Goal: Task Accomplishment & Management: Manage account settings

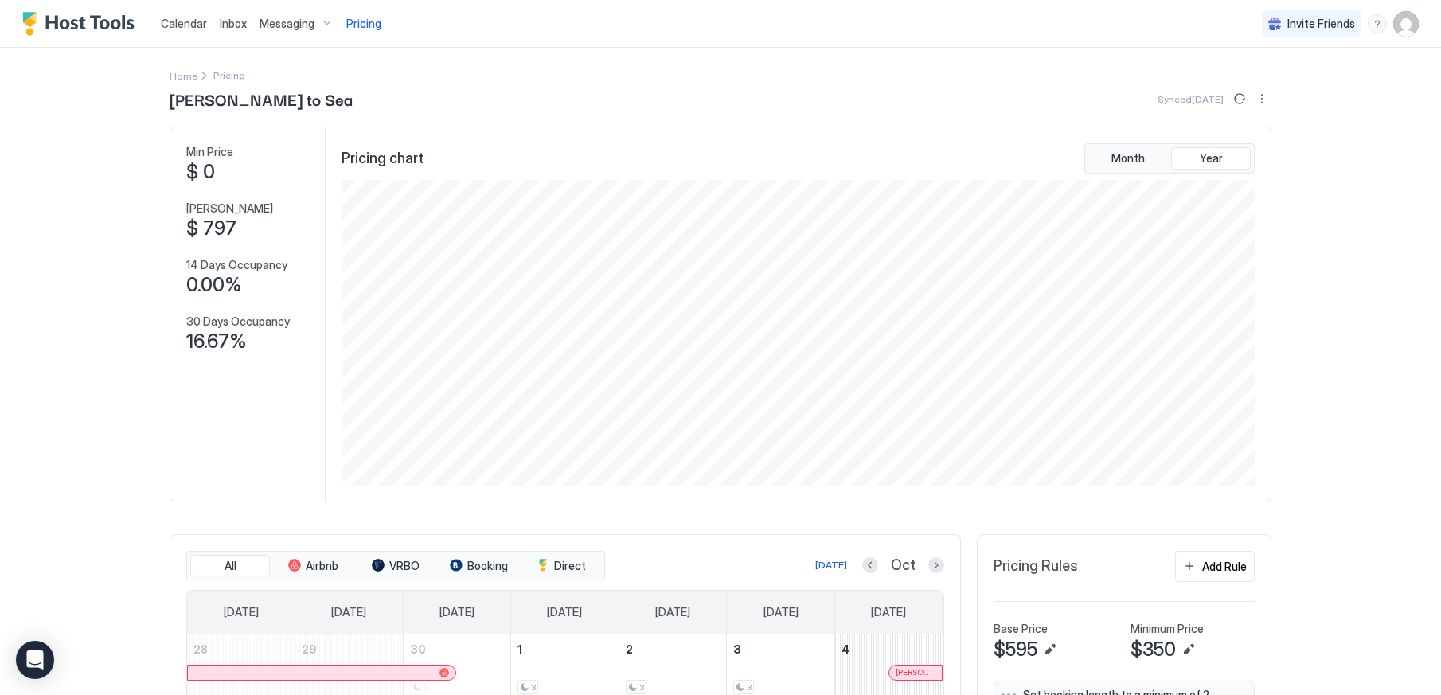
scroll to position [306, 916]
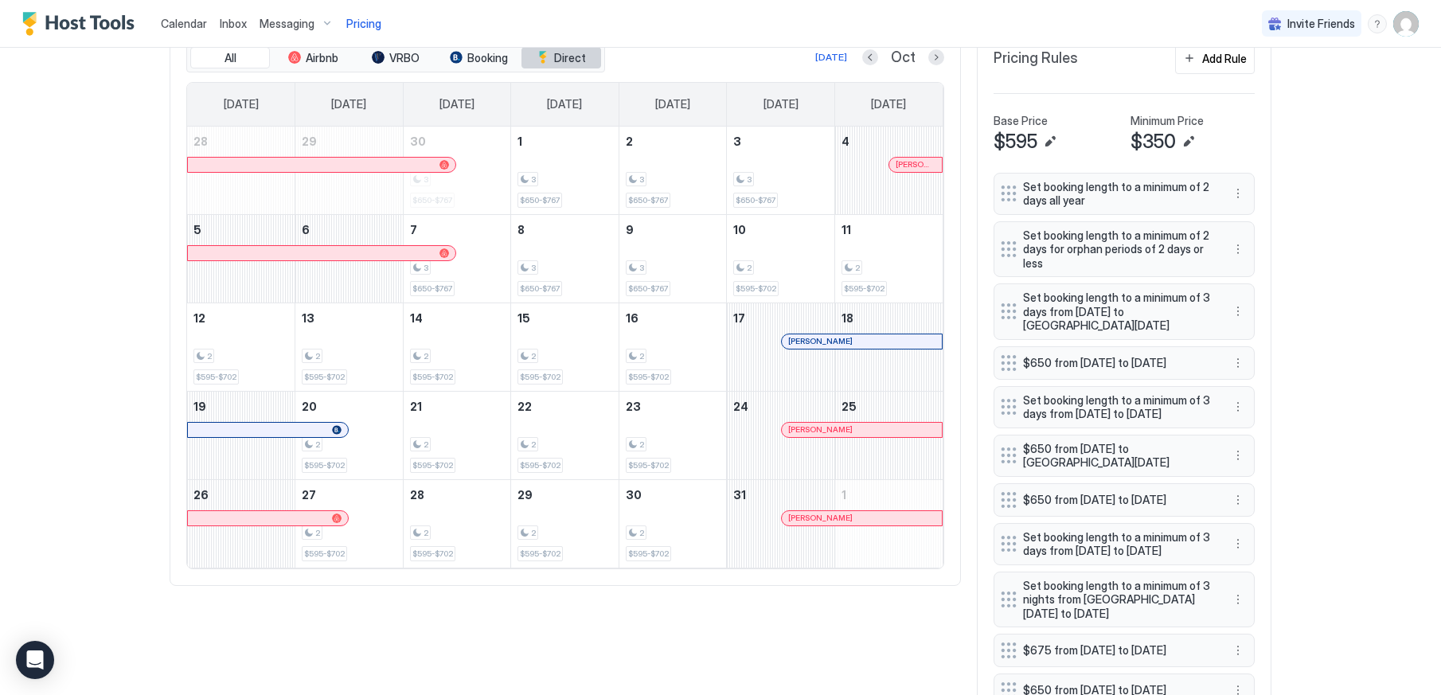
click at [574, 58] on span "Direct" at bounding box center [570, 58] width 32 height 14
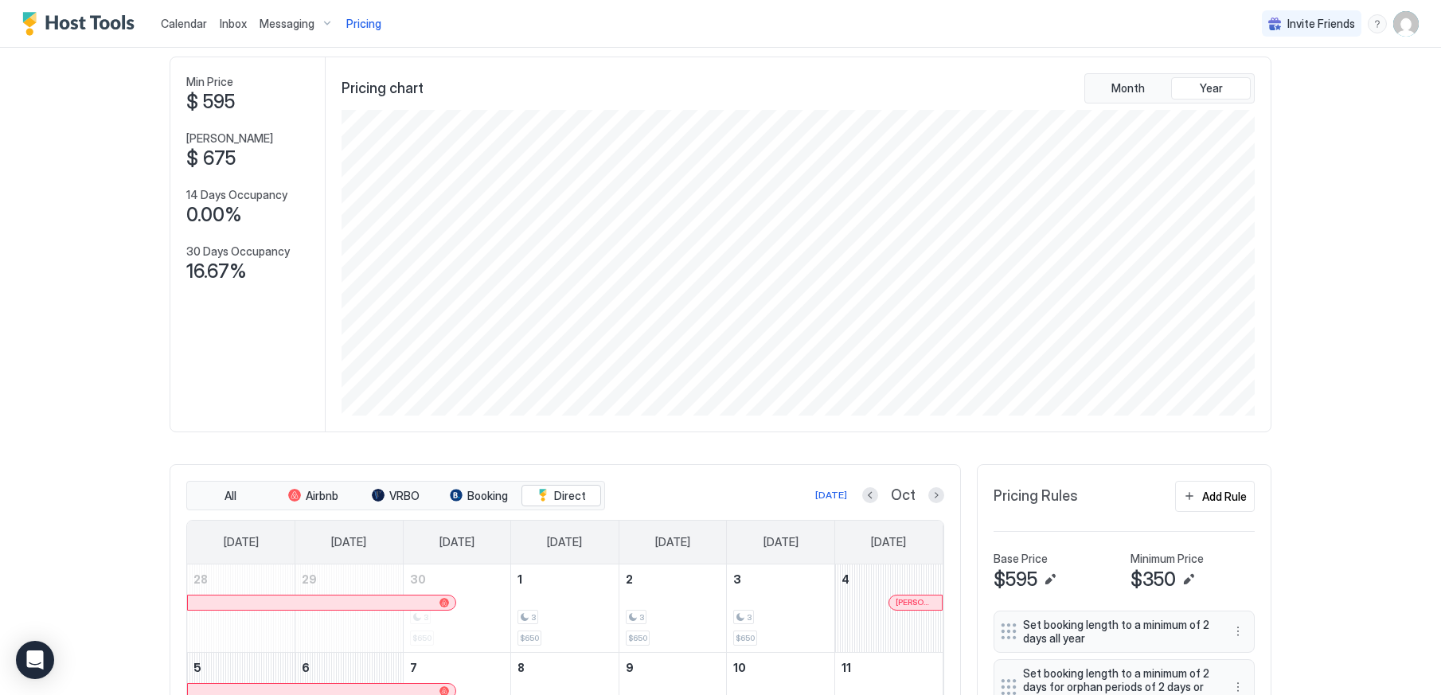
scroll to position [0, 0]
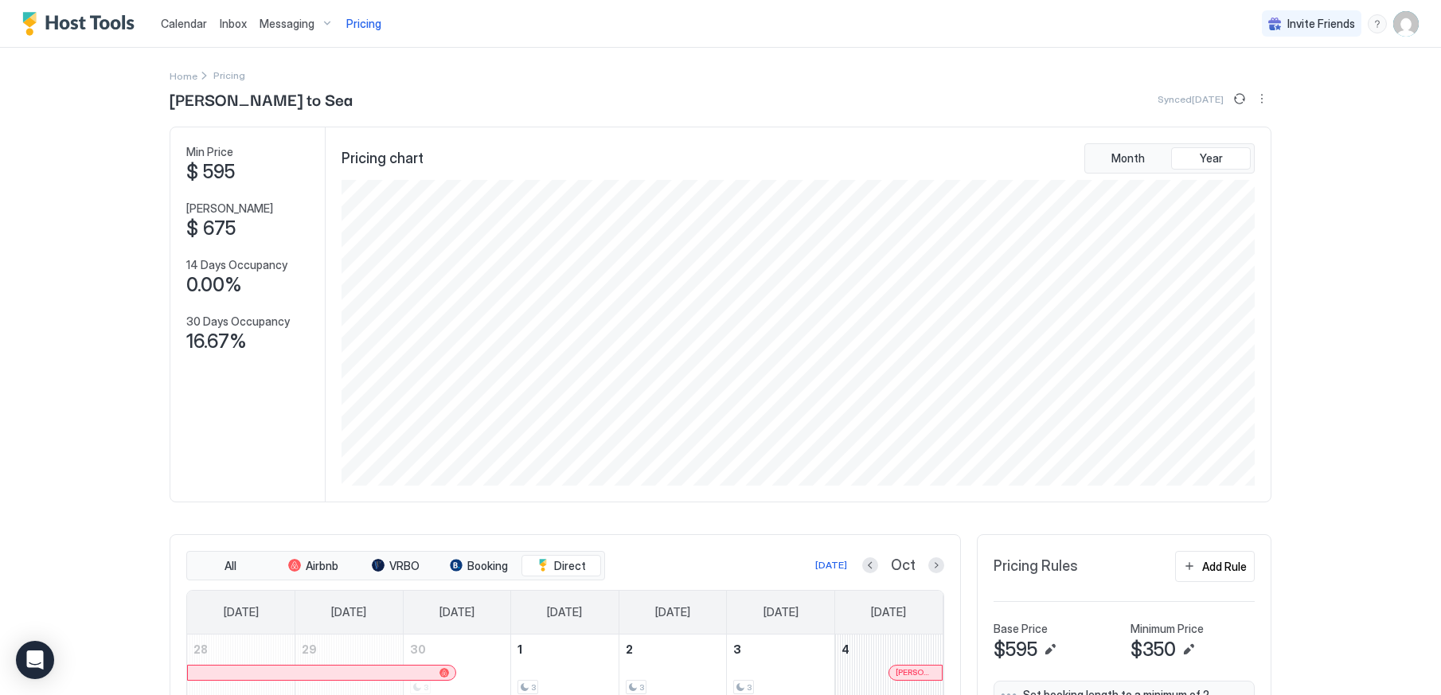
click at [1211, 99] on span "Synced [DATE]" at bounding box center [1190, 99] width 66 height 12
click at [1253, 99] on button "More options" at bounding box center [1261, 98] width 19 height 19
click at [1221, 146] on span "Listing Settings" at bounding box center [1228, 147] width 71 height 12
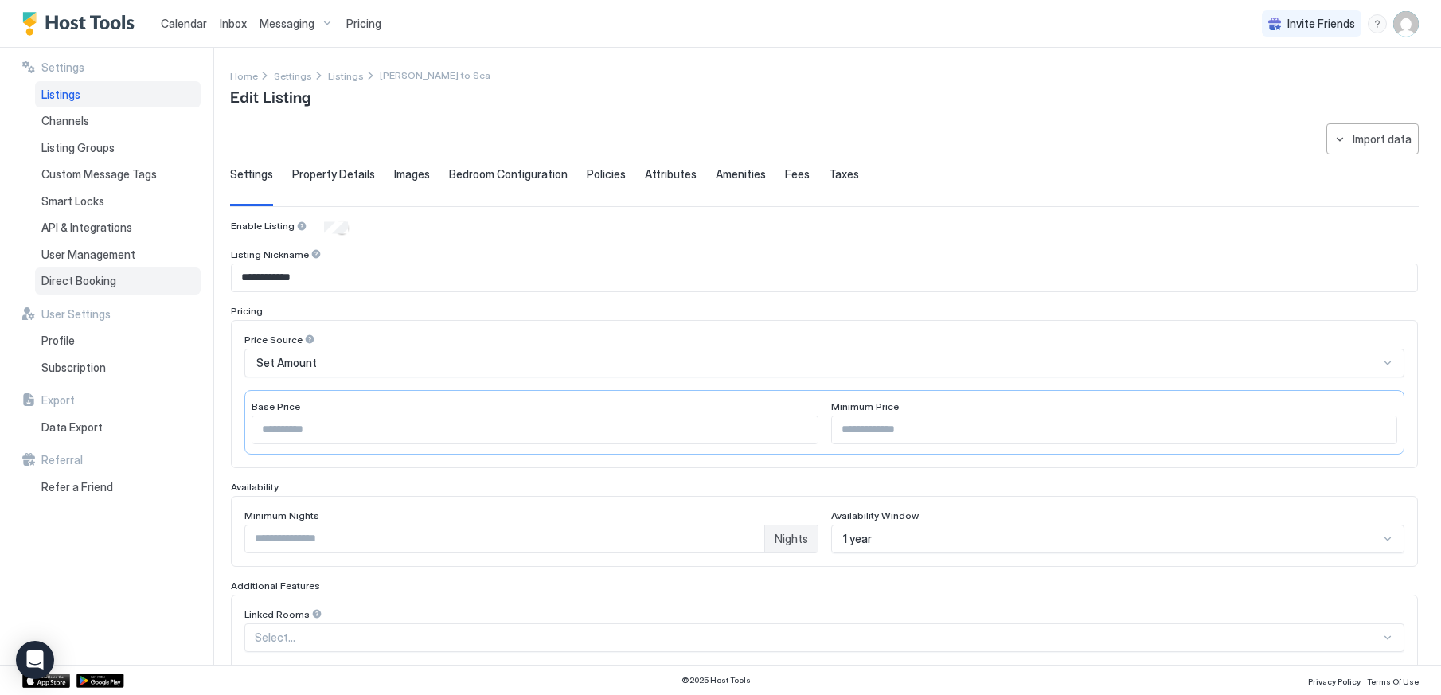
click at [78, 279] on span "Direct Booking" at bounding box center [78, 281] width 75 height 14
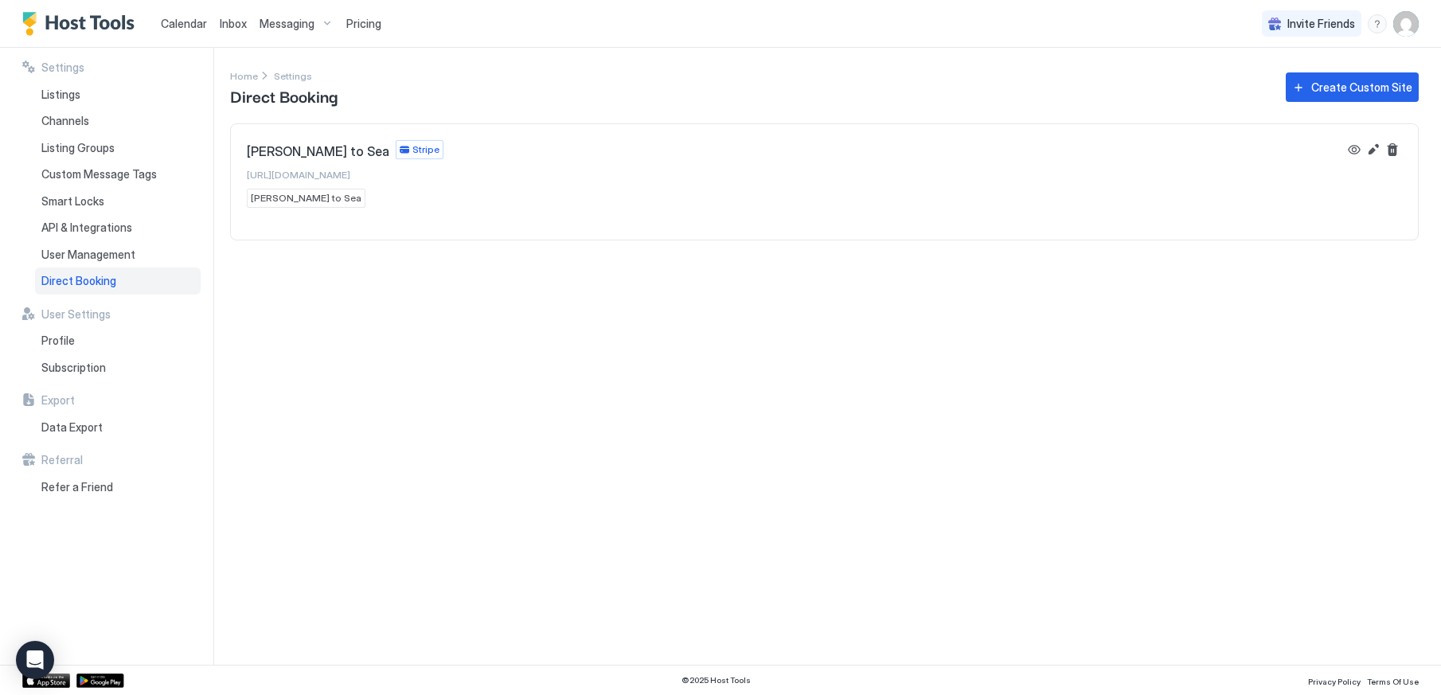
click at [334, 178] on span "[URL][DOMAIN_NAME]" at bounding box center [298, 175] width 103 height 12
click at [73, 98] on span "Listings" at bounding box center [60, 95] width 39 height 14
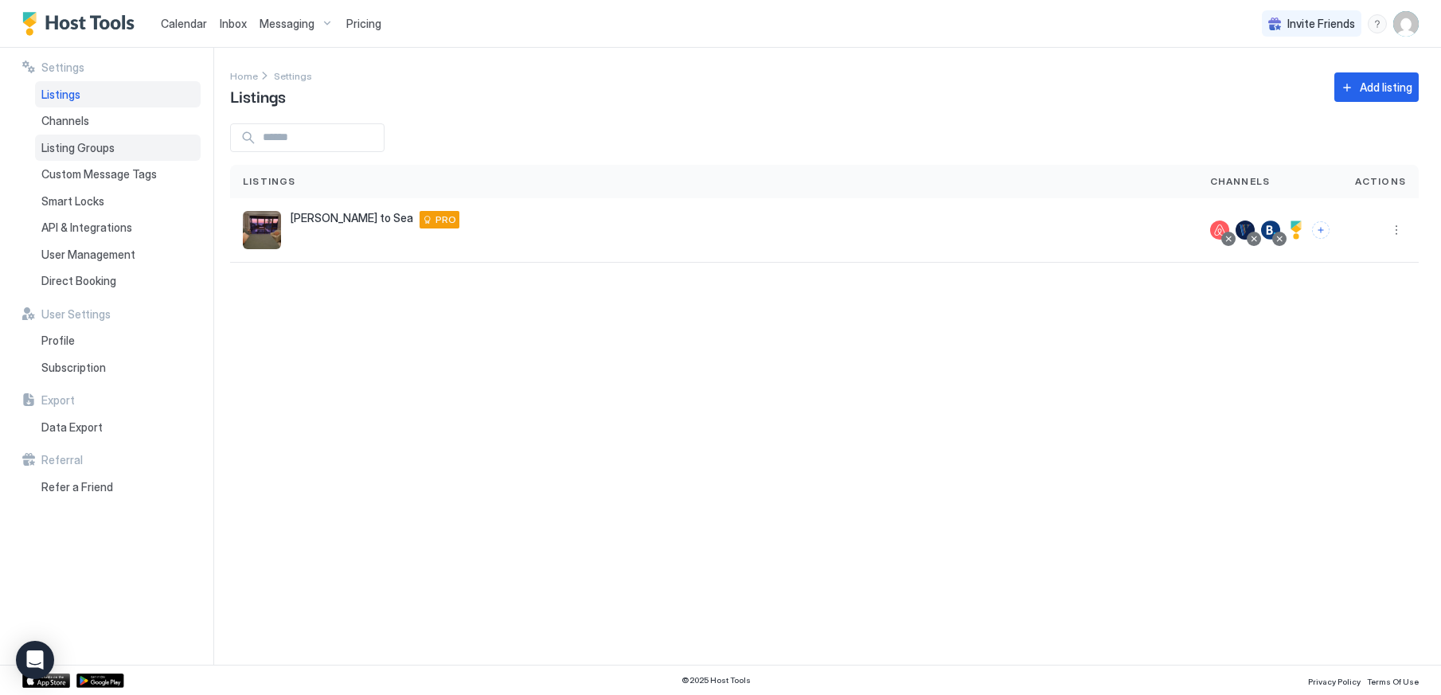
click at [80, 148] on span "Listing Groups" at bounding box center [77, 148] width 73 height 14
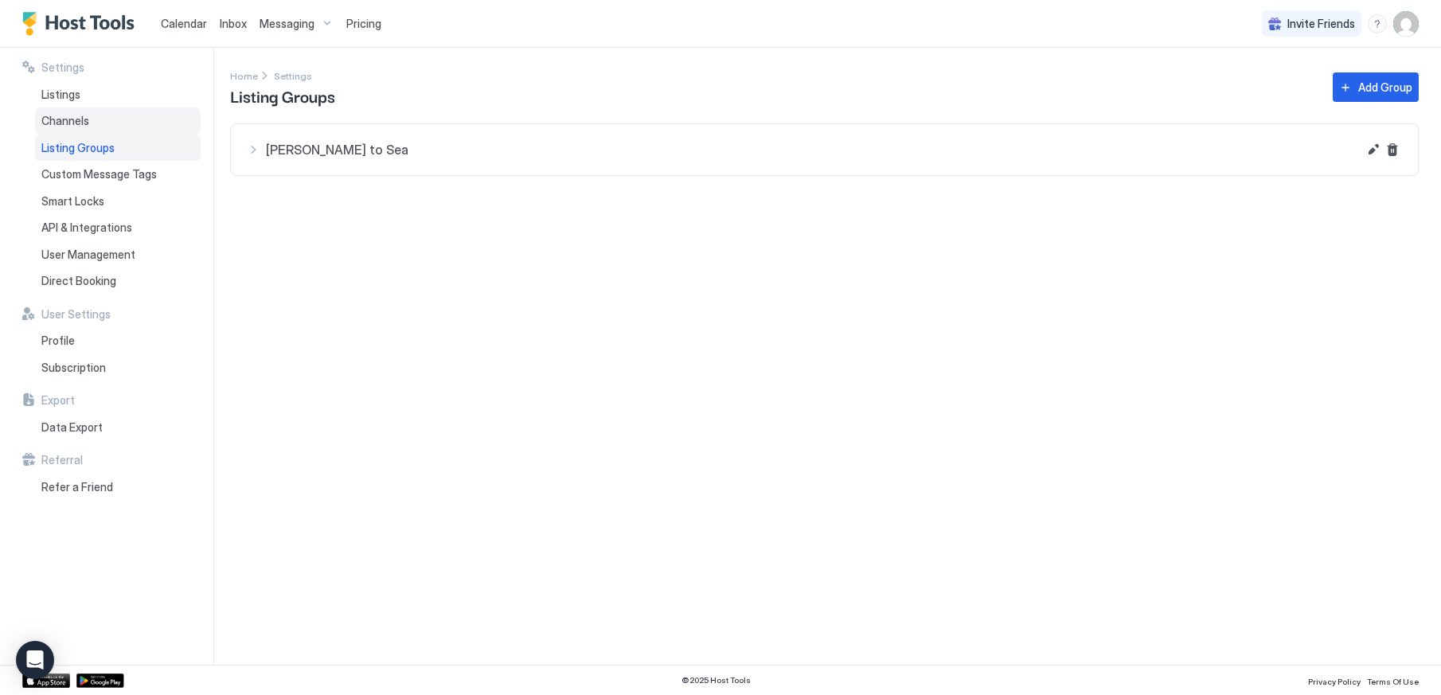
click at [87, 119] on span "Channels" at bounding box center [65, 121] width 48 height 14
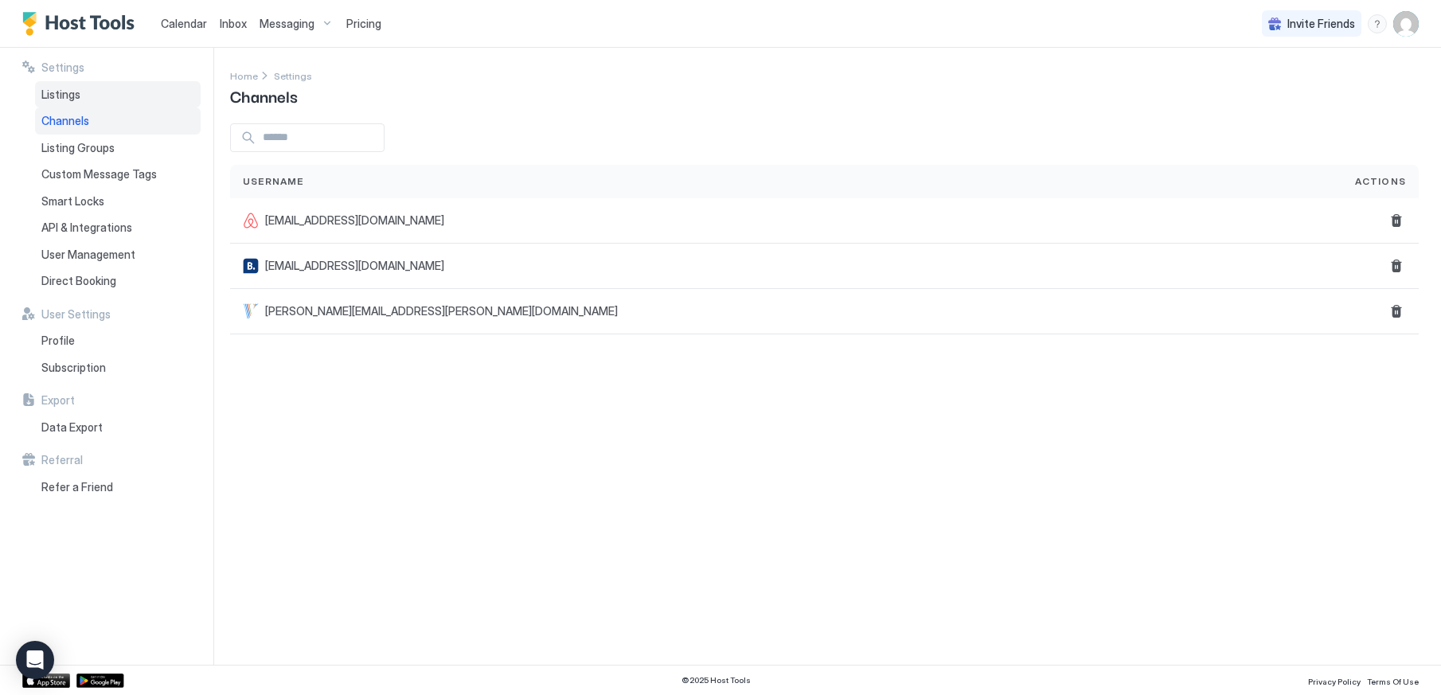
click at [63, 92] on span "Listings" at bounding box center [60, 95] width 39 height 14
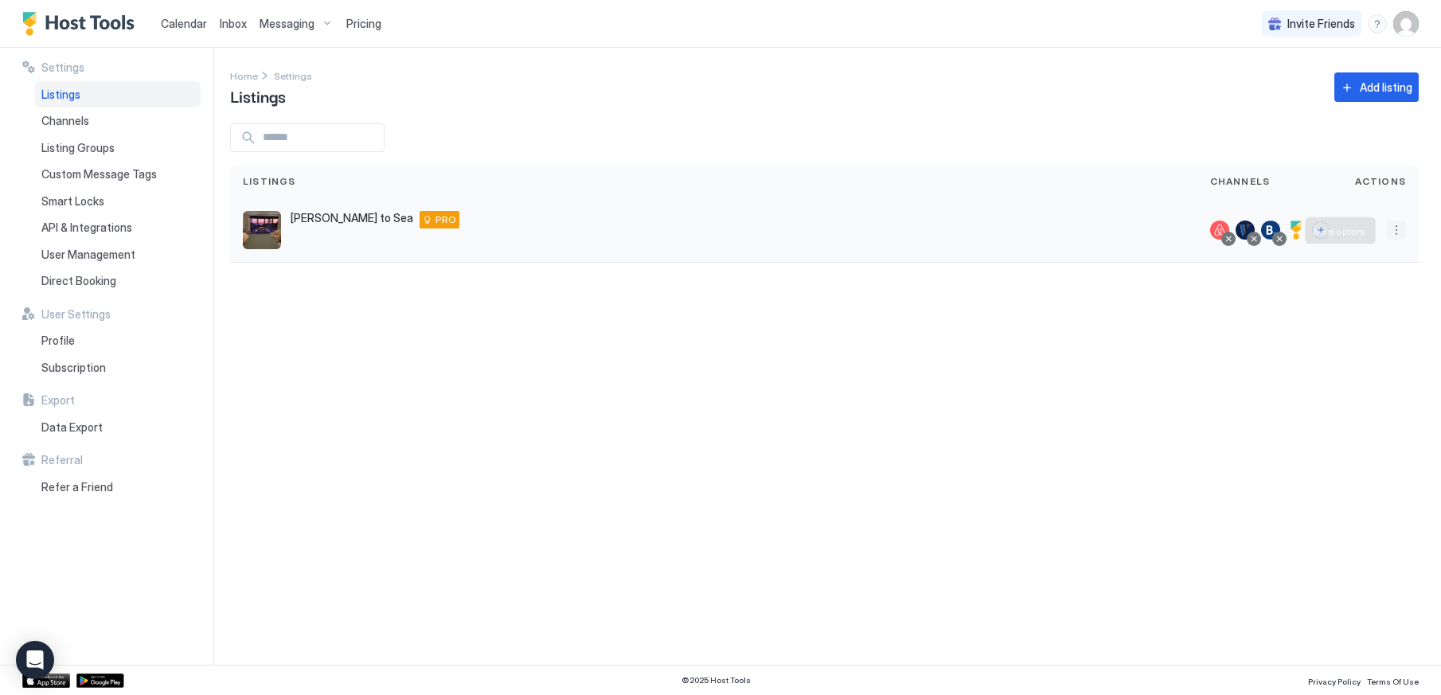
click at [1399, 229] on button "More options" at bounding box center [1396, 229] width 19 height 19
click at [1363, 306] on span "Listing Settings" at bounding box center [1360, 304] width 71 height 12
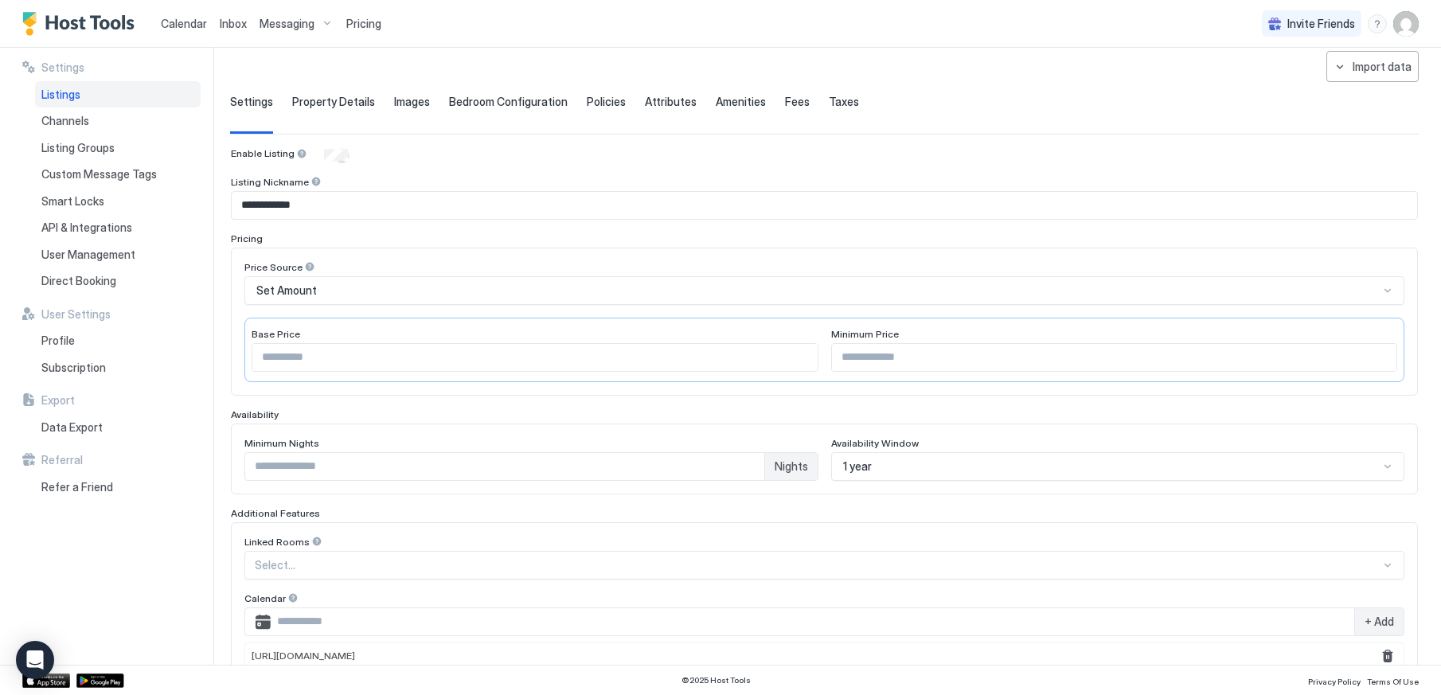
scroll to position [48, 0]
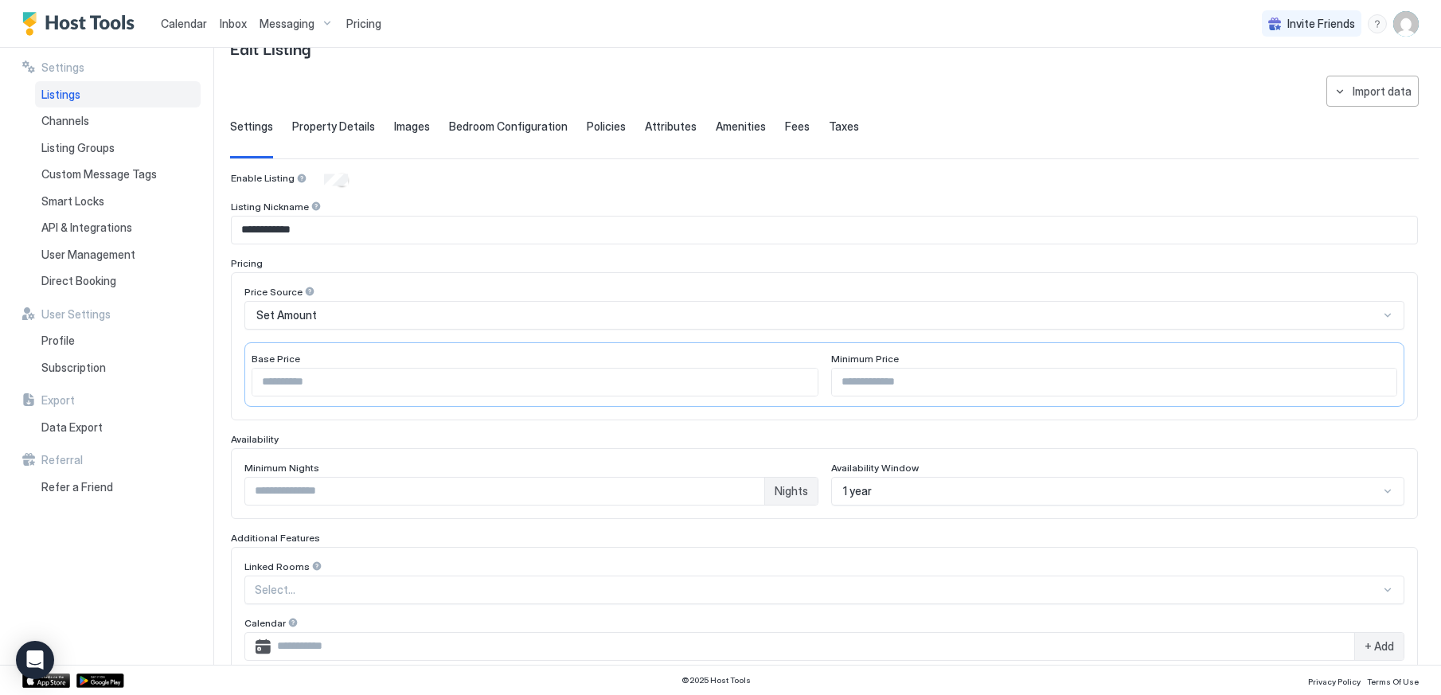
click at [345, 125] on span "Property Details" at bounding box center [333, 126] width 83 height 14
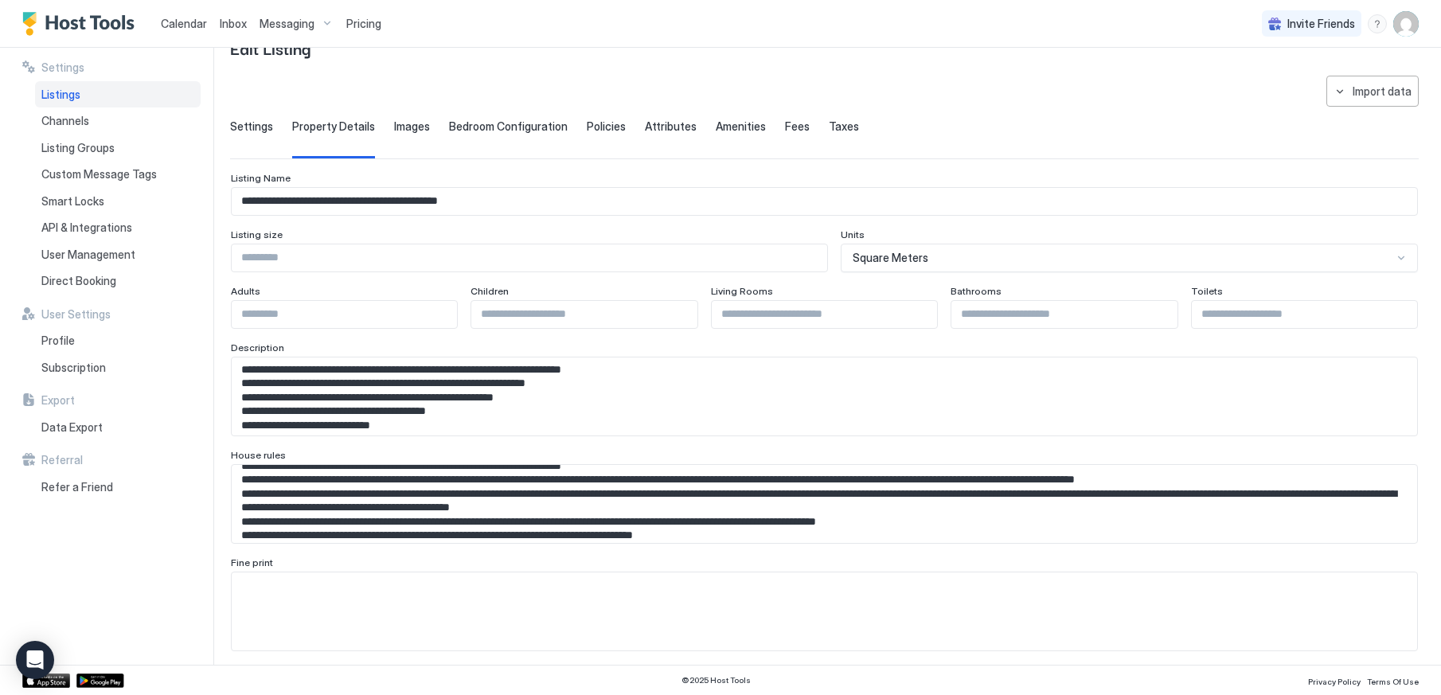
scroll to position [159, 0]
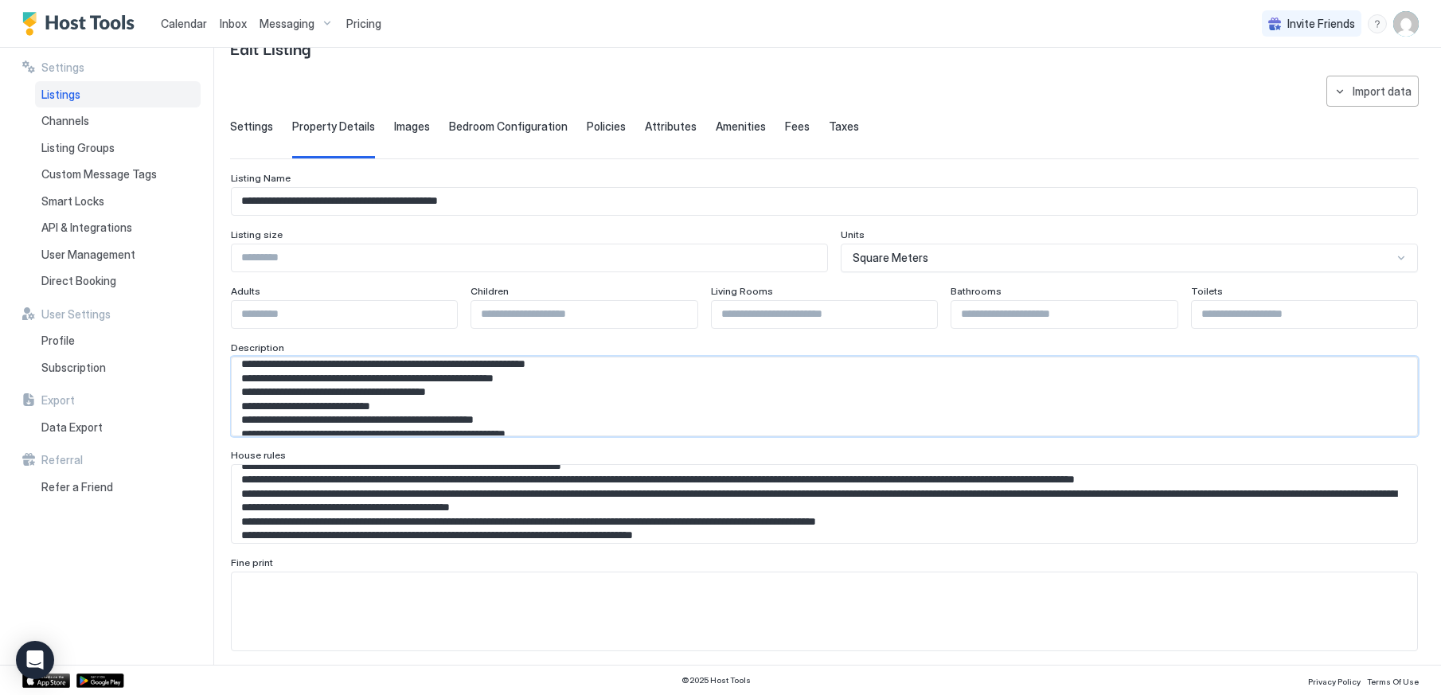
click at [324, 393] on textarea "Input Field" at bounding box center [818, 396] width 1173 height 78
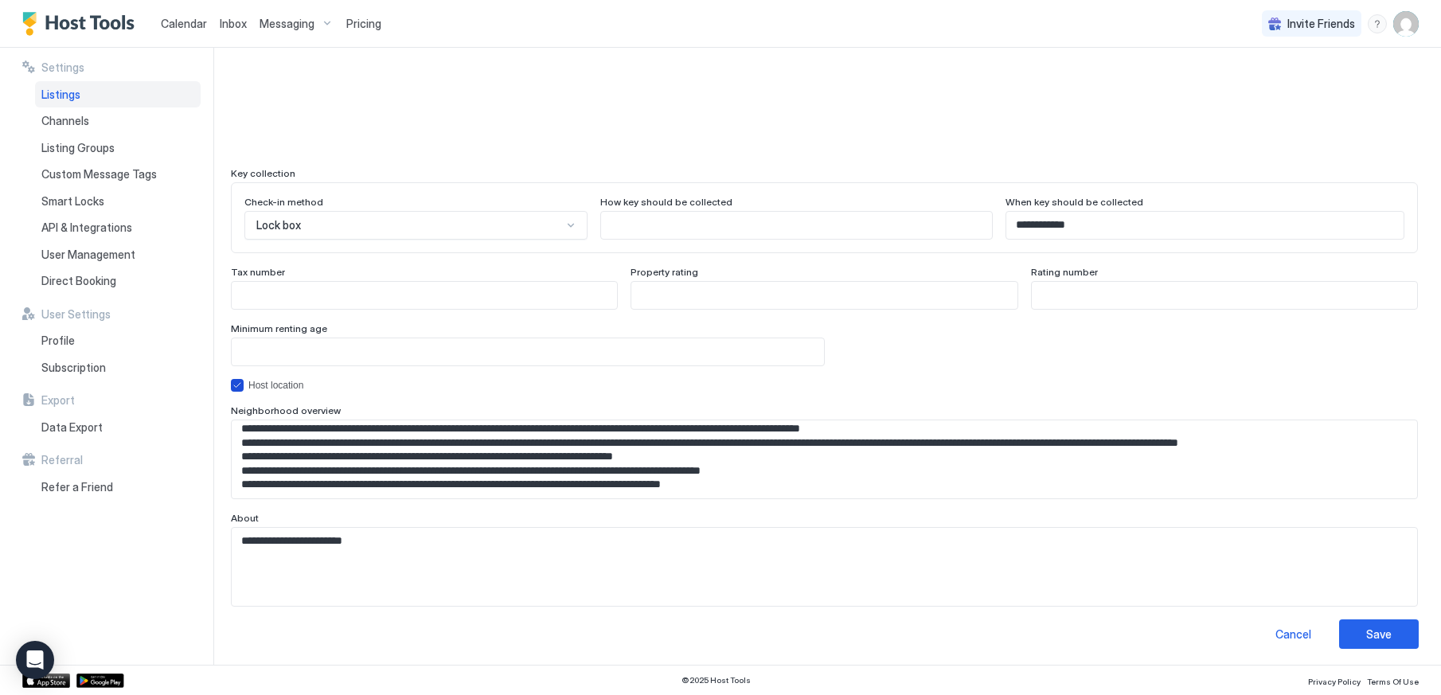
scroll to position [1375, 0]
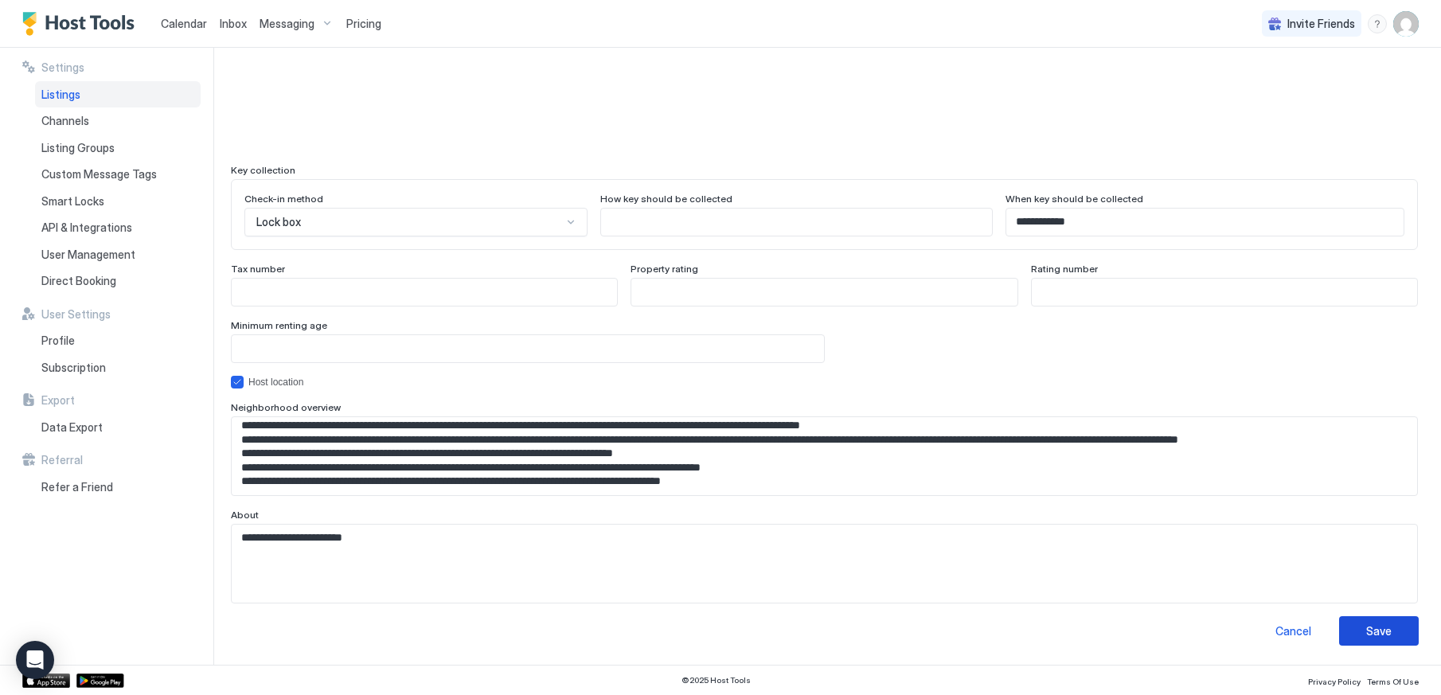
type textarea "**********"
click at [1369, 625] on div "Save" at bounding box center [1378, 630] width 25 height 17
